Goal: Task Accomplishment & Management: Complete application form

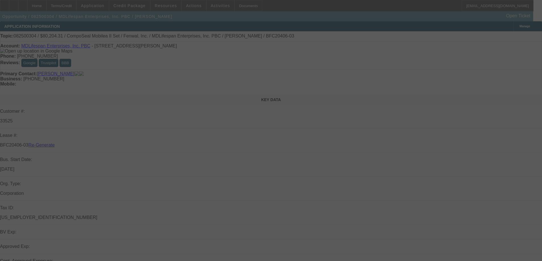
select select "3"
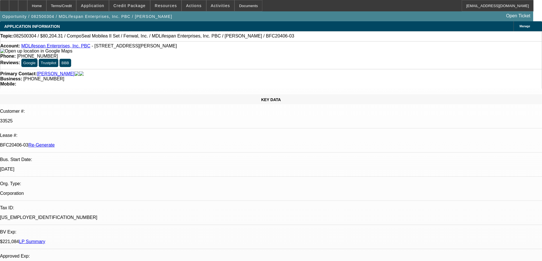
select select "0"
select select "2"
select select "0"
select select "6"
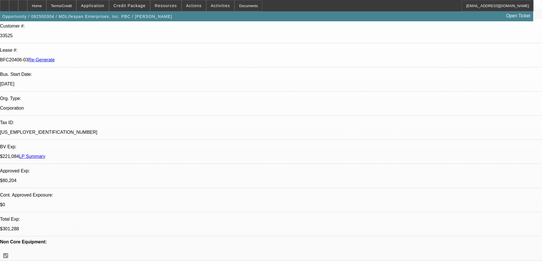
scroll to position [199, 0]
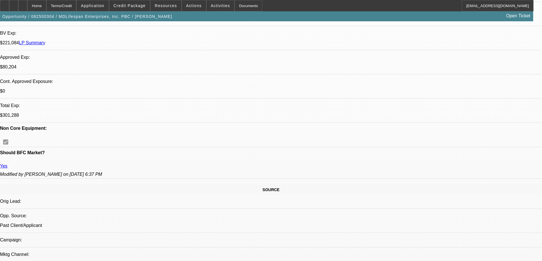
click at [246, 8] on div "Documents" at bounding box center [248, 5] width 28 height 11
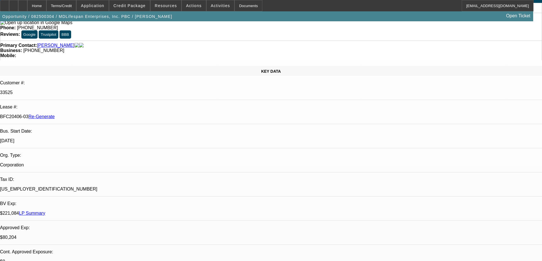
scroll to position [0, 0]
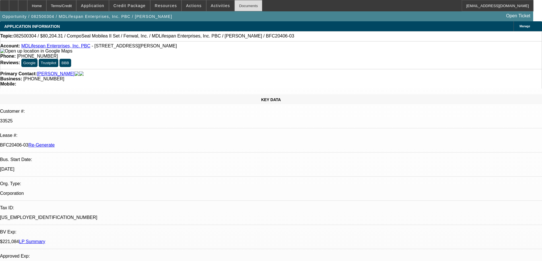
click at [246, 6] on div "Documents" at bounding box center [248, 5] width 28 height 11
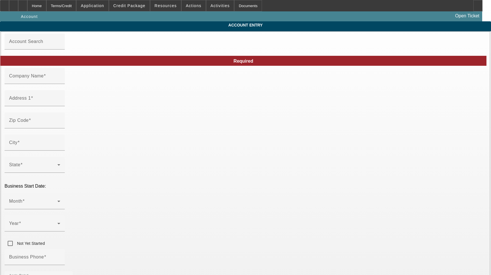
type input "MDLifespan Enterprises, Inc. PBC"
type input "[STREET_ADDRESS][PERSON_NAME]"
type input "60604"
type input "[GEOGRAPHIC_DATA]"
type input "[PHONE_NUMBER]"
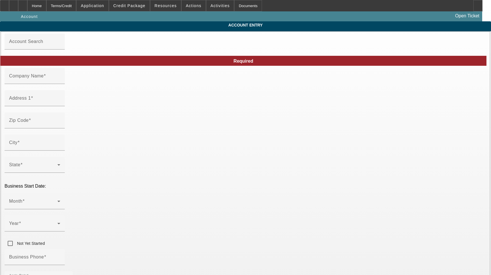
type input "Ste 1240"
type input "[PERSON_NAME][EMAIL_ADDRESS][DOMAIN_NAME]"
type input "Cook"
type input "[US_EMPLOYER_IDENTIFICATION_NUMBER]"
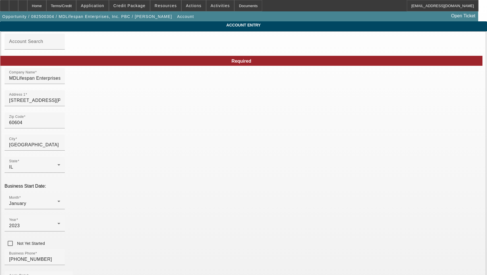
type input "[DATE]"
click at [60, 106] on div "Address 1 [STREET_ADDRESS][PERSON_NAME]" at bounding box center [34, 98] width 51 height 16
click at [60, 106] on div "Address 1 53 W Jackson Blvd" at bounding box center [34, 98] width 51 height 16
click at [60, 104] on input "53 W Jackson Blvd" at bounding box center [34, 100] width 51 height 7
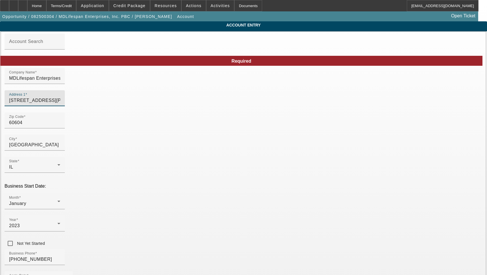
click at [60, 104] on input "53 W Jackson Blvd" at bounding box center [34, 100] width 51 height 7
paste input "Ste 1240"
type input "[STREET_ADDRESS][PERSON_NAME]"
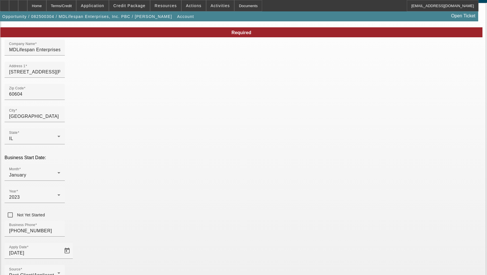
scroll to position [61, 0]
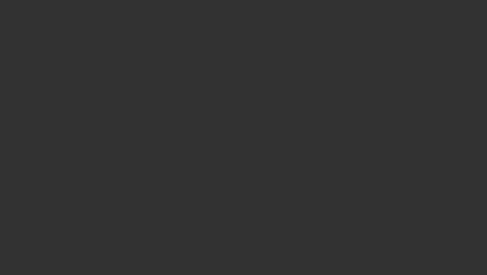
select select "3"
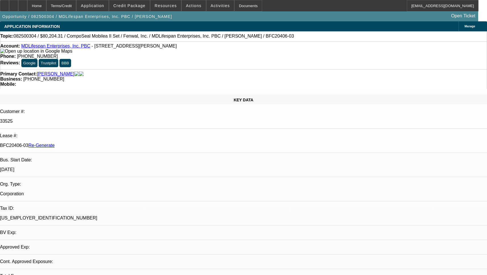
select select "0"
select select "2"
select select "0"
select select "6"
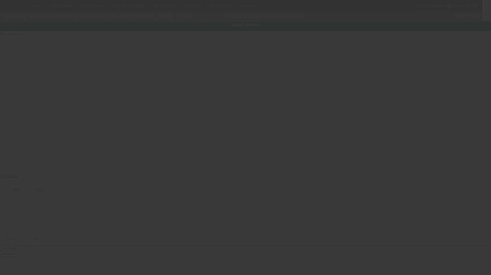
type input "CompoSeal"
type input "Mobilea II Set"
radio input "true"
type textarea "Medical Equipment"
type input "[STREET_ADDRESS][PERSON_NAME]"
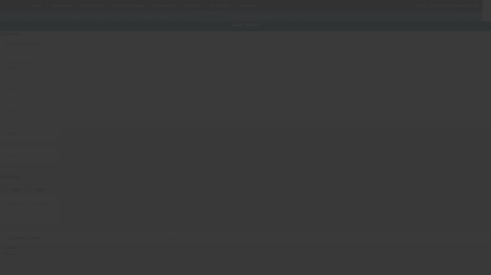
type input "Ste 1240"
type input "[GEOGRAPHIC_DATA]"
type input "60604"
type input "Cook"
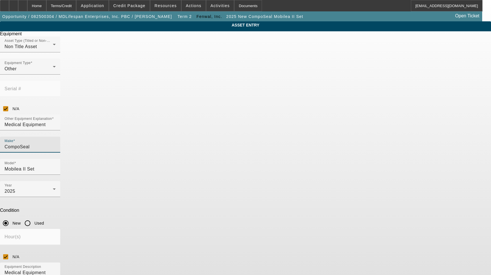
click at [56, 143] on input "CompoSeal" at bounding box center [30, 146] width 51 height 7
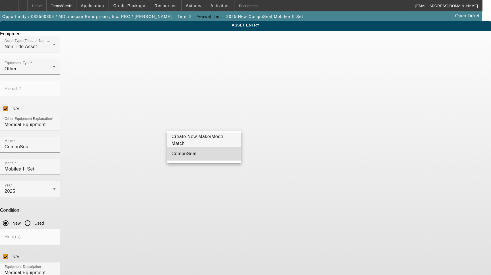
click at [193, 149] on mat-option "CompoSeal" at bounding box center [204, 154] width 74 height 14
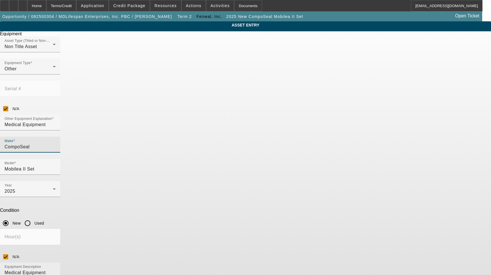
click at [56, 269] on textarea "Medical Equipment" at bounding box center [30, 279] width 51 height 20
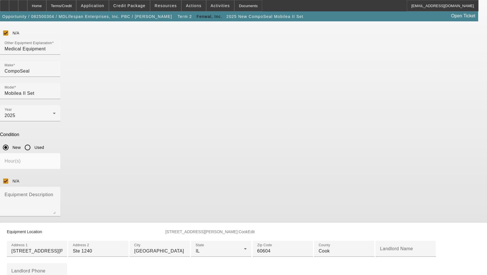
scroll to position [85, 0]
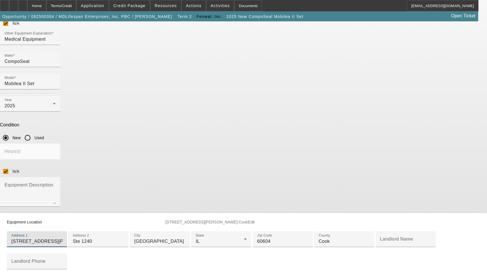
click at [63, 238] on input "[STREET_ADDRESS][PERSON_NAME]" at bounding box center [36, 241] width 51 height 7
paste input "Ste 1240"
type input "[STREET_ADDRESS][PERSON_NAME]"
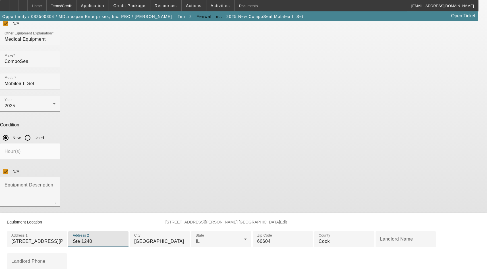
click at [124, 238] on input "Ste 1240" at bounding box center [98, 241] width 51 height 7
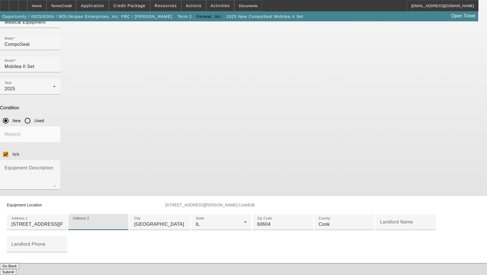
scroll to position [180, 0]
click at [16, 269] on button "Submit" at bounding box center [8, 272] width 16 height 6
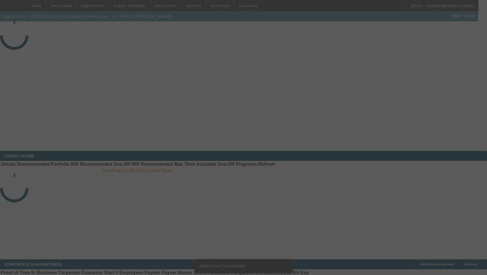
select select "3"
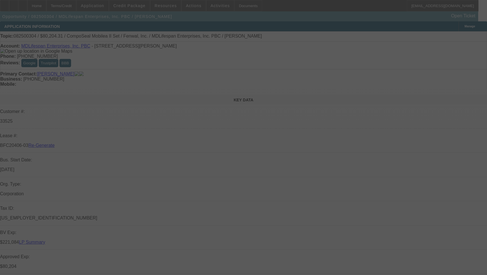
select select "0"
select select "2"
select select "0"
select select "6"
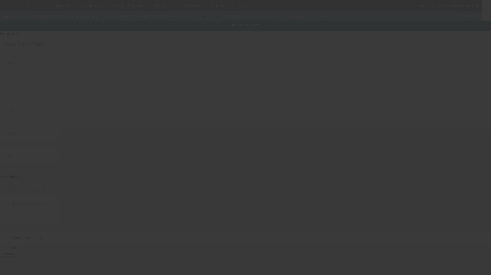
type input "Amicus"
type input "Separator Therapeutics TPE"
radio input "true"
type textarea "Medical Equipment"
type input "[STREET_ADDRESS][PERSON_NAME]"
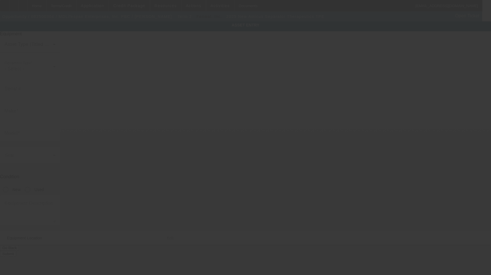
type input "Ste 1240"
type input "[GEOGRAPHIC_DATA]"
type input "60604"
type input "Cook"
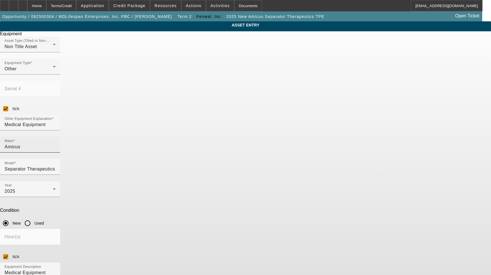
click at [56, 143] on input "Amicus" at bounding box center [30, 146] width 51 height 7
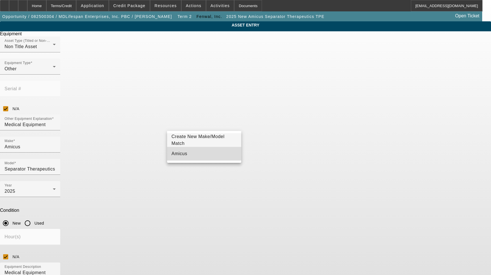
click at [194, 151] on mat-option "Amicus" at bounding box center [204, 154] width 74 height 14
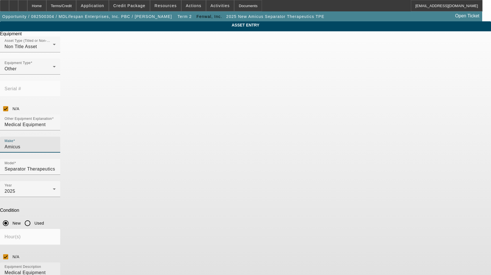
click at [56, 269] on textarea "Medical Equipment" at bounding box center [30, 279] width 51 height 20
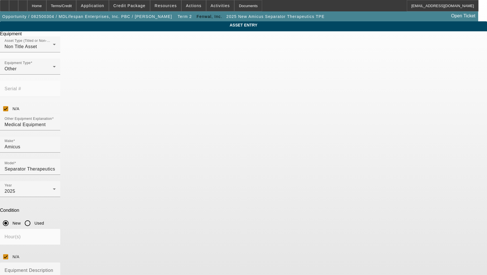
paste input "Ste 1240"
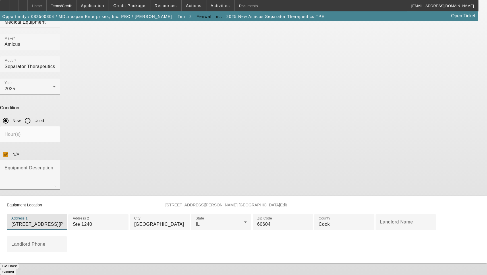
scroll to position [142, 0]
type input "[STREET_ADDRESS][PERSON_NAME]"
click at [124, 221] on input "Ste 1240" at bounding box center [98, 224] width 51 height 7
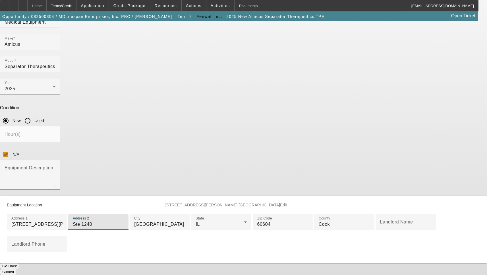
click at [124, 221] on input "Ste 1240" at bounding box center [98, 224] width 51 height 7
click at [16, 269] on button "Submit" at bounding box center [8, 272] width 16 height 6
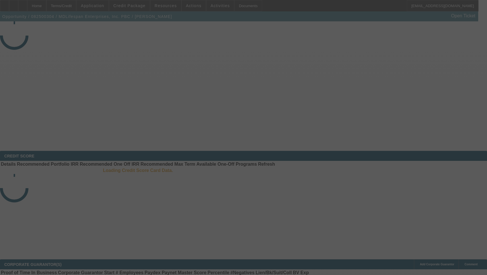
select select "3"
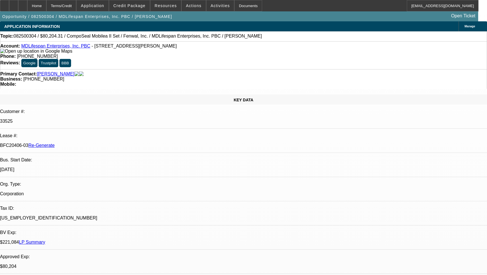
select select "0"
select select "2"
select select "0"
select select "1"
select select "2"
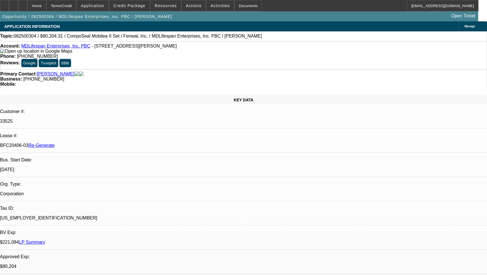
select select "6"
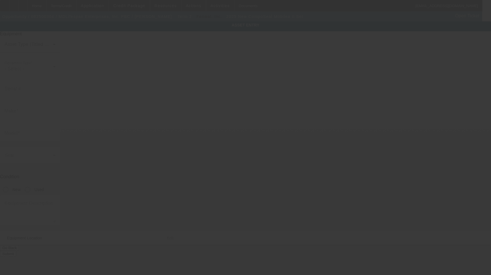
type input "CompoSeal"
type input "Mobilea II Set"
radio input "true"
type input "[STREET_ADDRESS][PERSON_NAME]"
type input "[GEOGRAPHIC_DATA]"
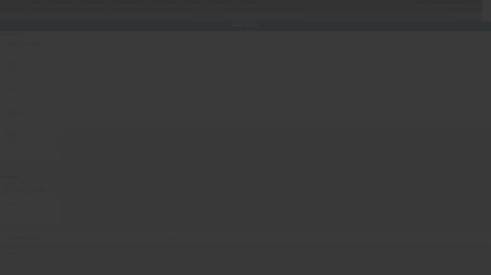
type input "60604"
type input "Cook"
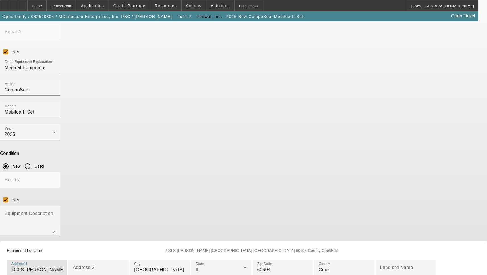
scroll to position [85, 0]
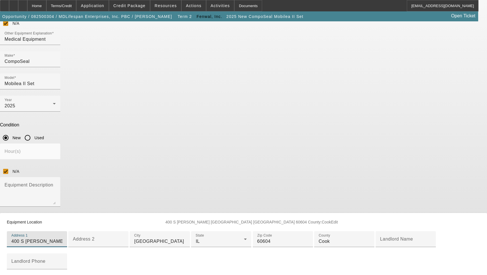
click at [63, 238] on input "400 S McCaslin" at bounding box center [36, 241] width 51 height 7
type input "400 S McCaslin Blvd Ste 210"
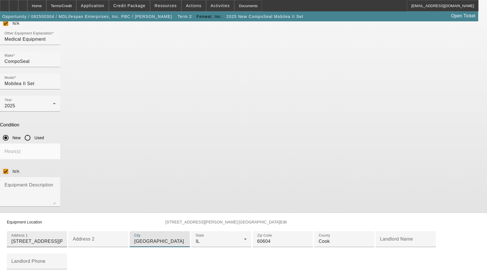
type input "Louisville"
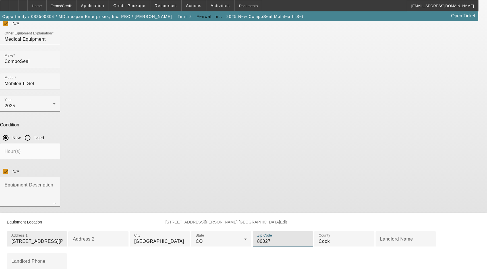
type input "80027"
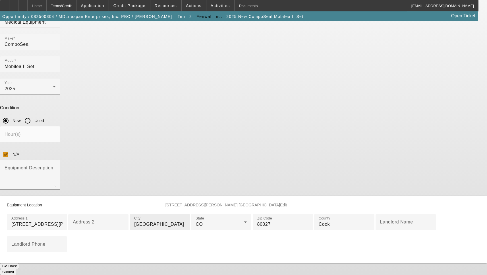
click at [185, 221] on input "Louisville" at bounding box center [159, 224] width 51 height 7
type input "Superior"
click at [319, 214] on div "County Cook" at bounding box center [344, 222] width 51 height 16
click at [319, 221] on input "Cook" at bounding box center [344, 224] width 51 height 7
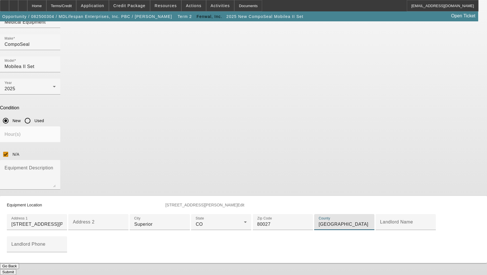
type input "Boulder"
click at [16, 269] on button "Submit" at bounding box center [8, 272] width 16 height 6
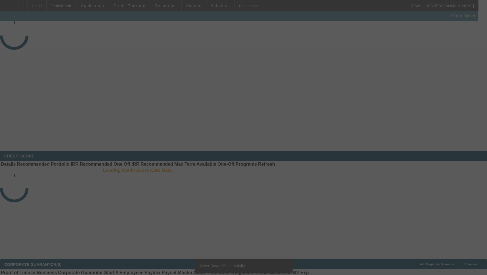
select select "3"
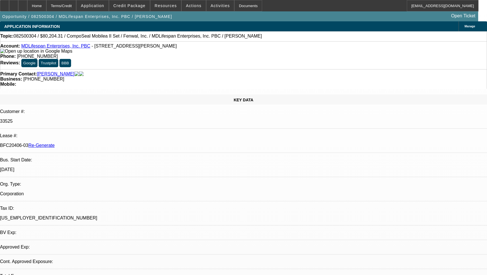
select select "0"
select select "2"
select select "0"
select select "6"
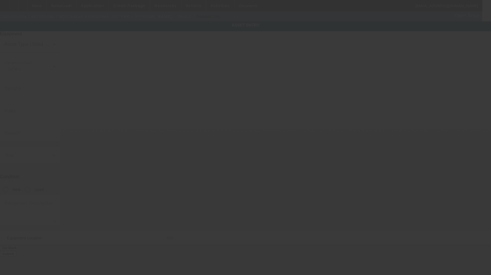
type input "Amicus"
type input "Separator Therapeutics TPE"
radio input "true"
type input "[STREET_ADDRESS][PERSON_NAME]"
type input "[GEOGRAPHIC_DATA]"
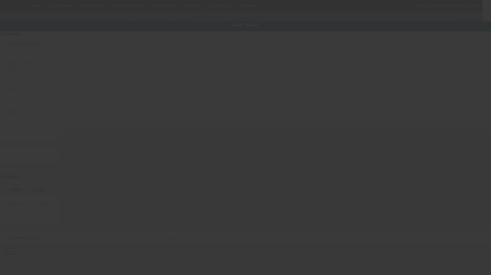
type input "60604"
type input "Cook"
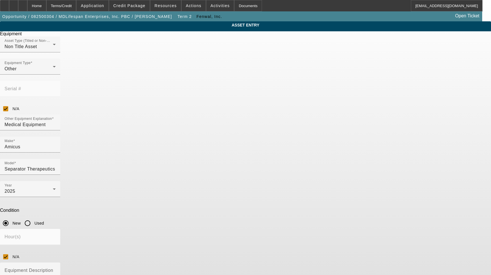
paste input "[STREET_ADDRESS][PERSON_NAME]"
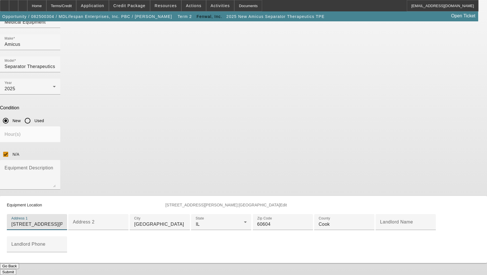
scroll to position [114, 0]
type input "[STREET_ADDRESS][PERSON_NAME]"
click at [257, 227] on input "60604" at bounding box center [282, 224] width 51 height 7
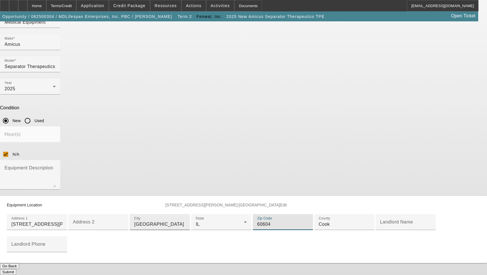
click at [185, 221] on input "[GEOGRAPHIC_DATA]" at bounding box center [159, 224] width 51 height 7
type input "Superior"
type input "80067"
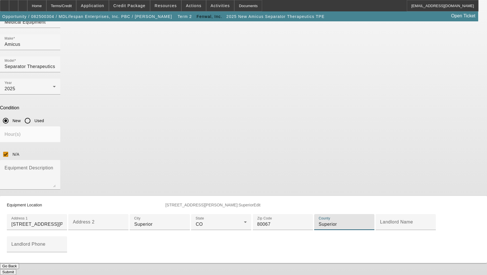
type input "Superior"
click at [257, 226] on input "80067" at bounding box center [282, 224] width 51 height 7
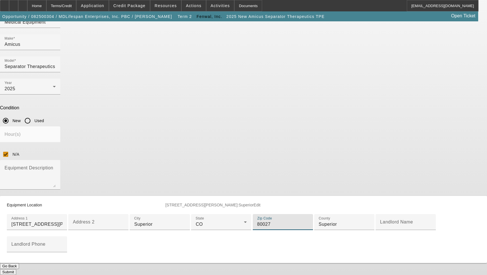
scroll to position [180, 0]
type input "80027"
click at [16, 269] on button "Submit" at bounding box center [8, 272] width 16 height 6
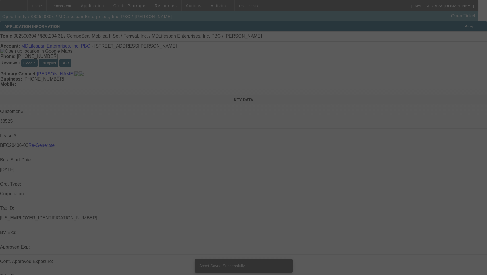
select select "3"
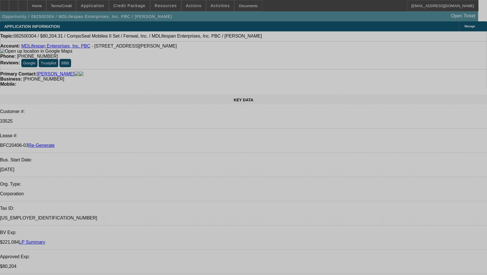
select select "0"
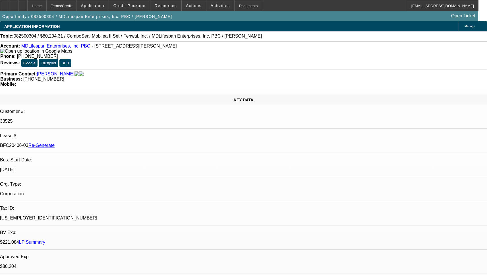
select select "2"
select select "0"
select select "6"
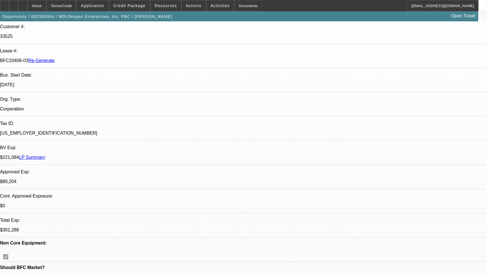
scroll to position [171, 0]
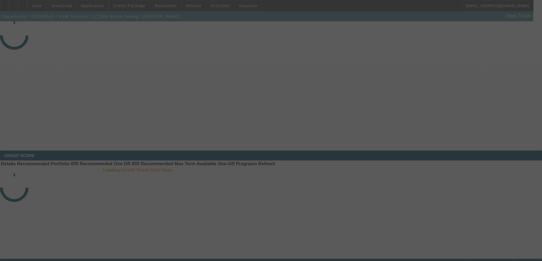
select select "3"
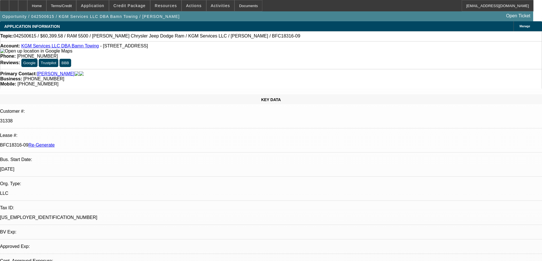
select select "0"
select select "2"
select select "0"
select select "6"
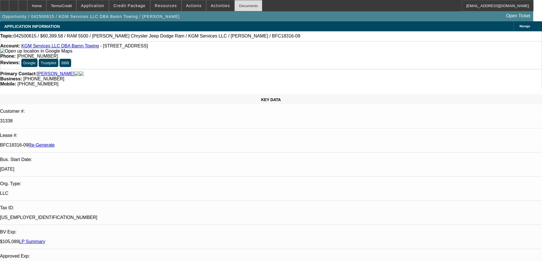
click at [234, 3] on div "Documents" at bounding box center [248, 5] width 28 height 11
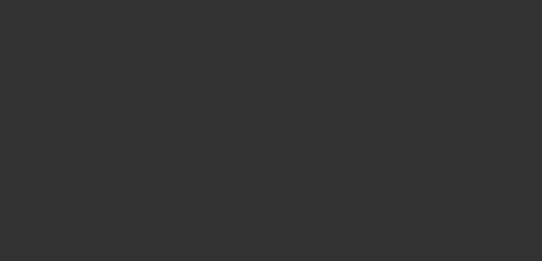
select select "3"
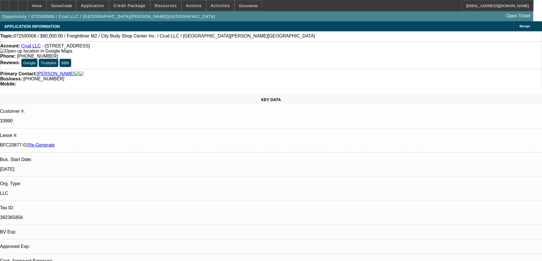
select select "0"
select select "2"
select select "0"
select select "6"
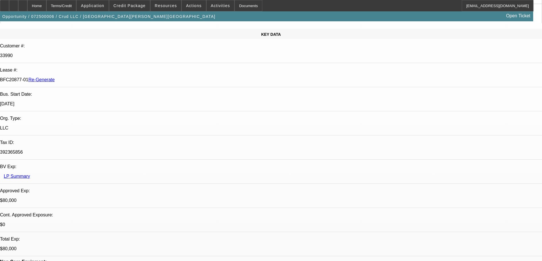
scroll to position [85, 0]
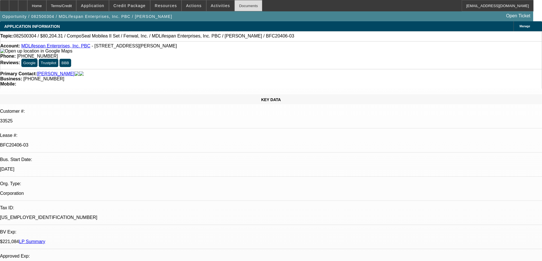
select select "0"
select select "2"
select select "0"
select select "6"
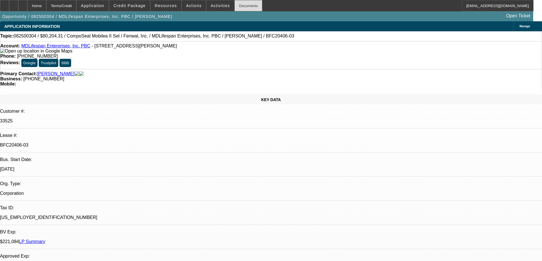
select select "0"
select select "6"
select select "0"
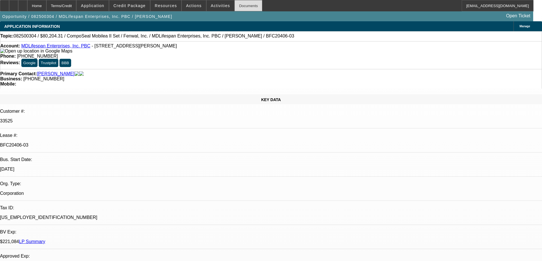
select select "0"
select select "3"
select select "0"
select select "6"
select select "0"
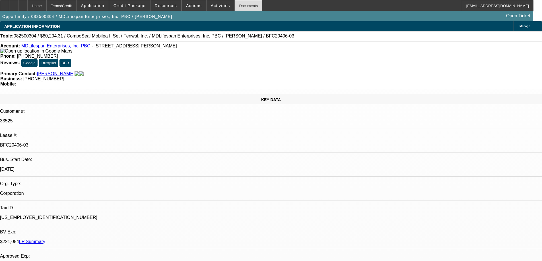
select select "2"
select select "0"
select select "6"
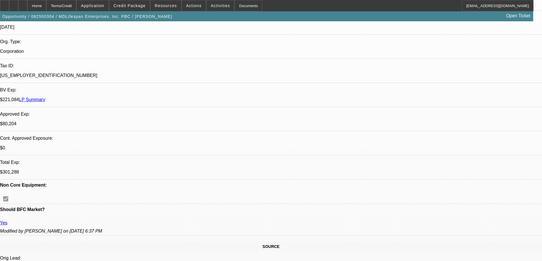
click at [239, 6] on div "Documents" at bounding box center [248, 5] width 28 height 11
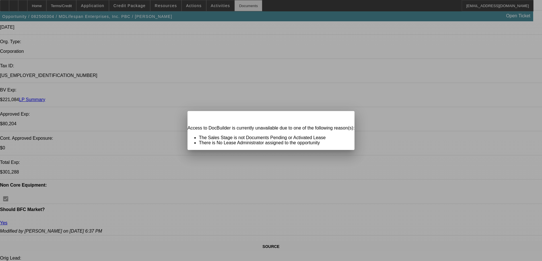
scroll to position [0, 0]
click at [343, 118] on span "Close" at bounding box center [347, 116] width 8 height 3
